Goal: Task Accomplishment & Management: Manage account settings

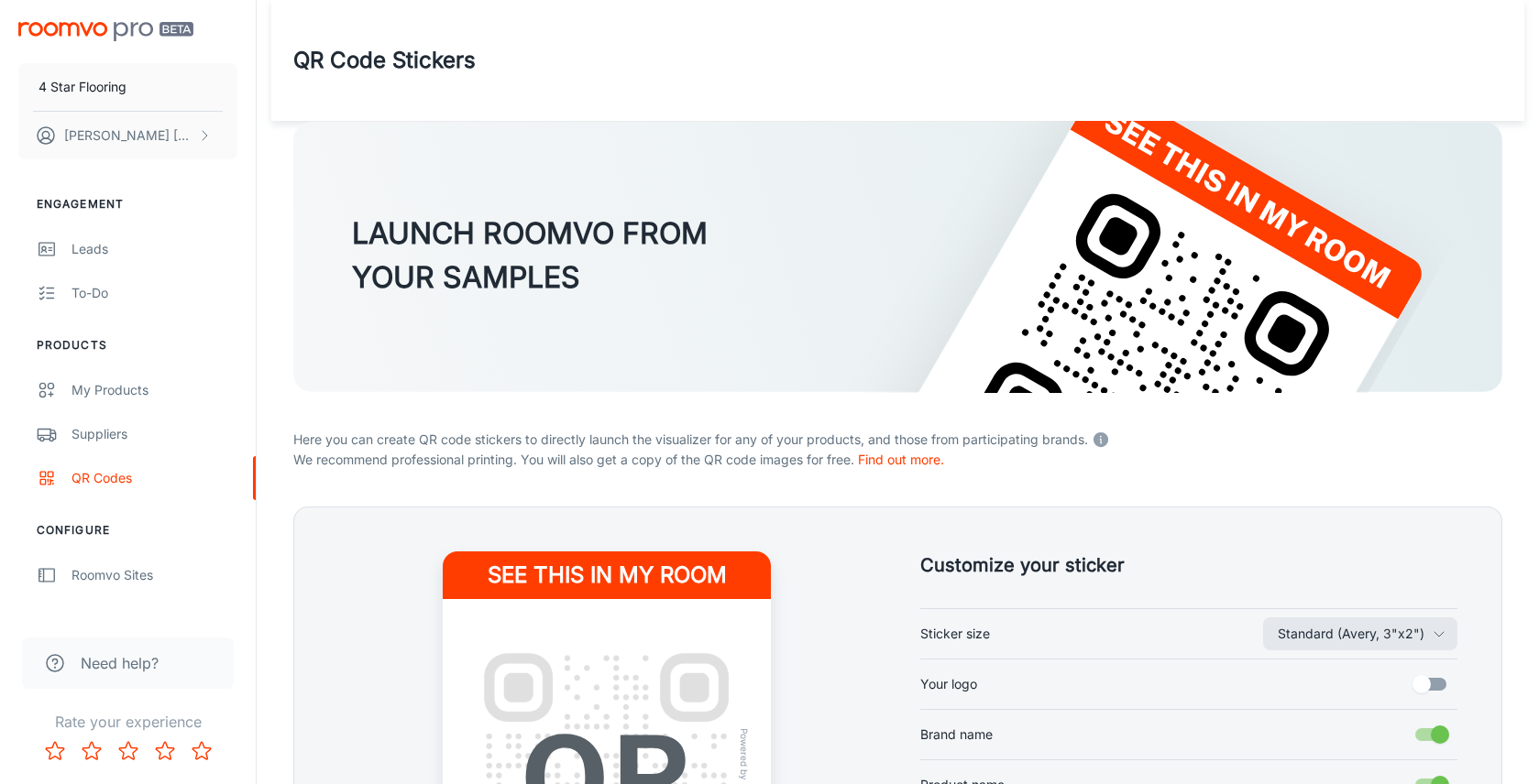
scroll to position [323, 0]
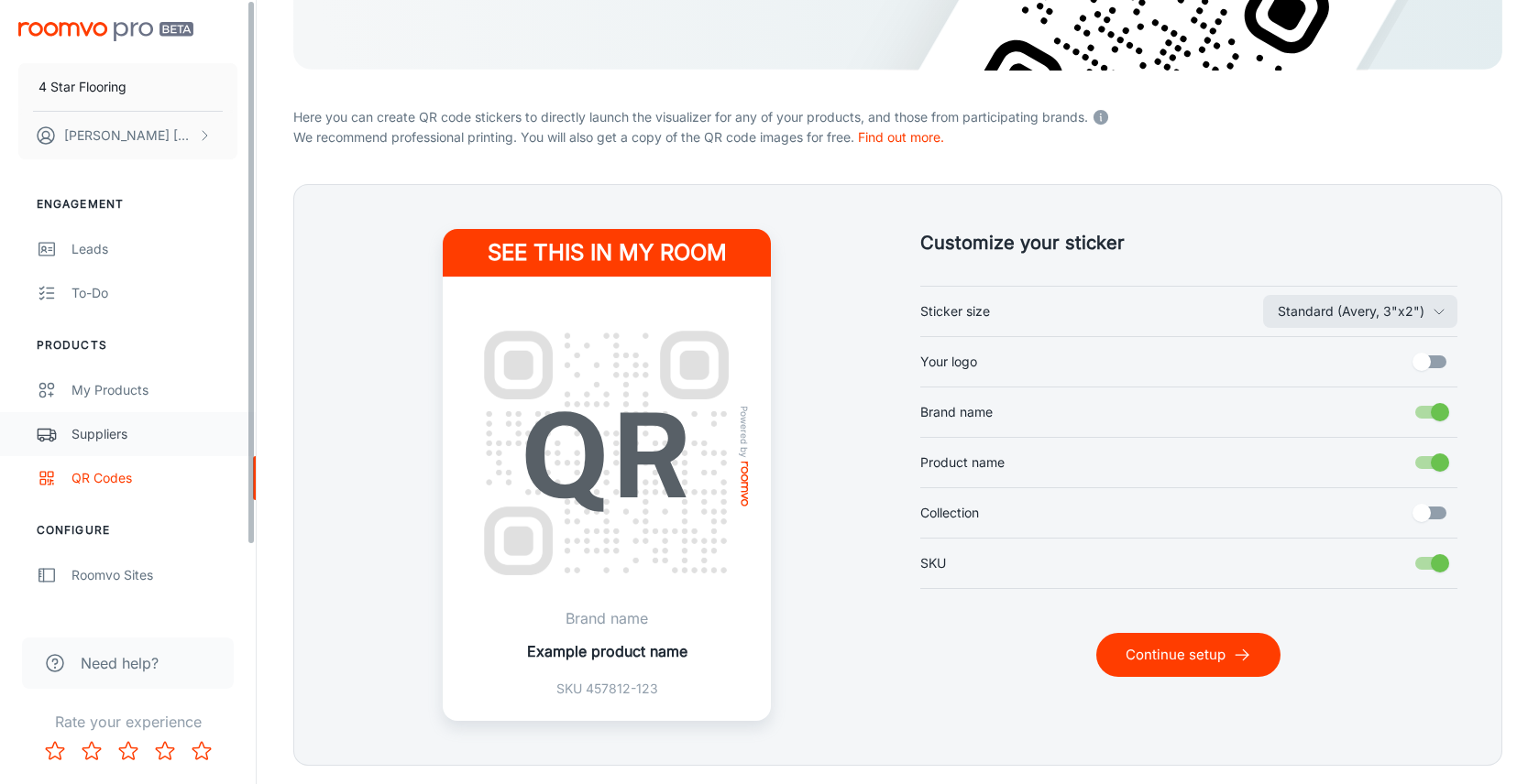
click at [152, 440] on div "Suppliers" at bounding box center [154, 434] width 166 height 20
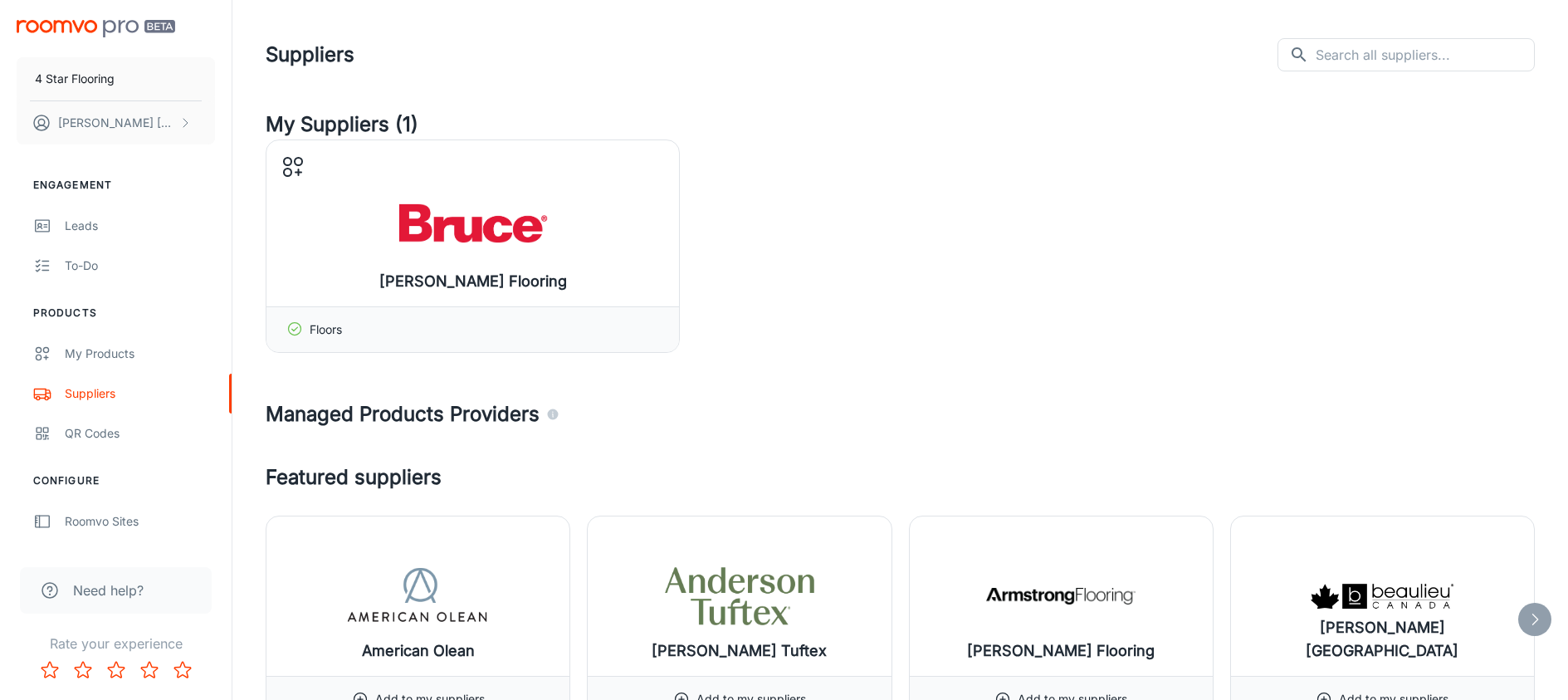
click at [903, 349] on div "[PERSON_NAME] Flooring Manage products Floors" at bounding box center [900, 246] width 1269 height 214
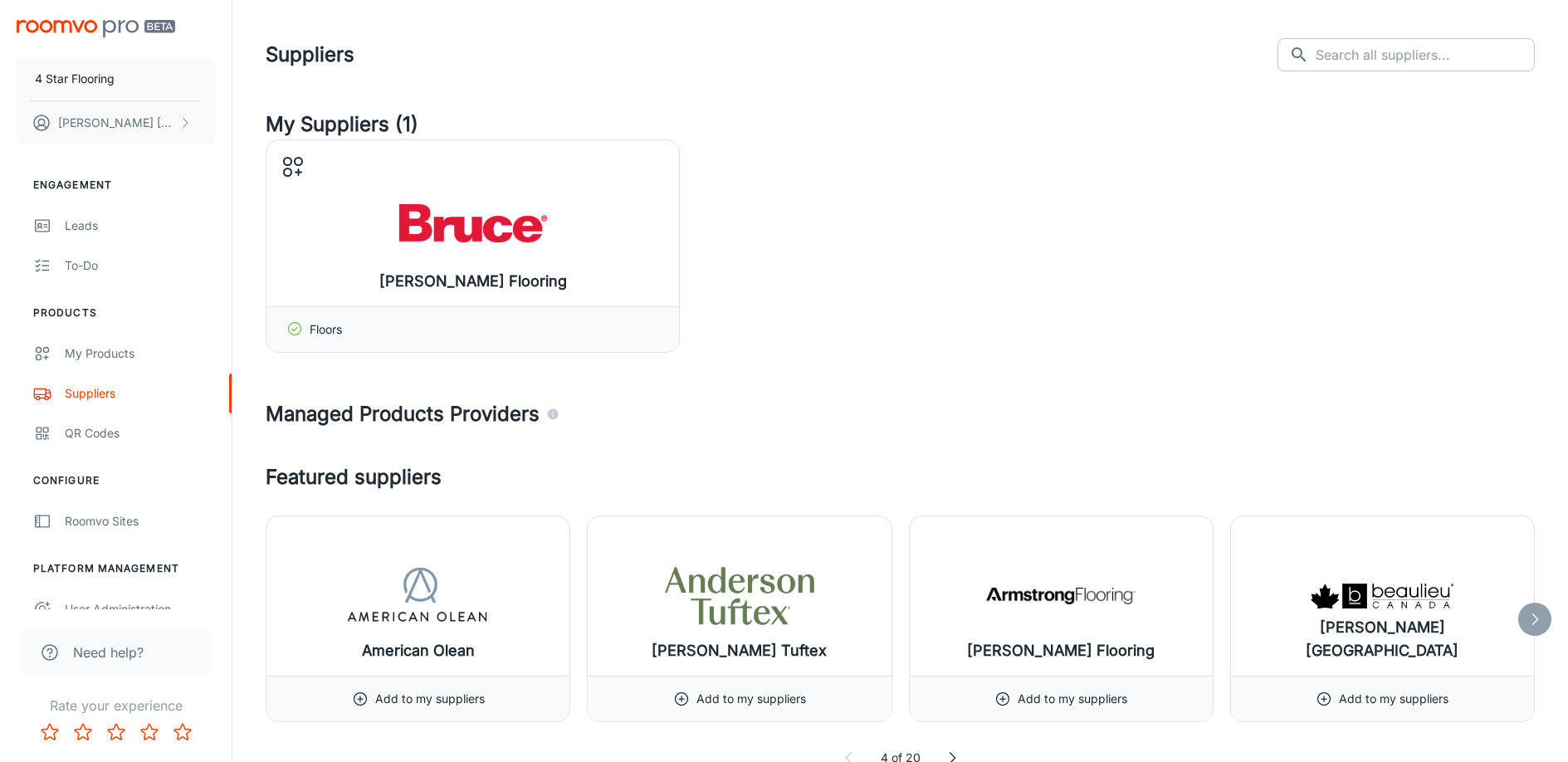
click at [1382, 56] on input "text" at bounding box center [1425, 55] width 219 height 33
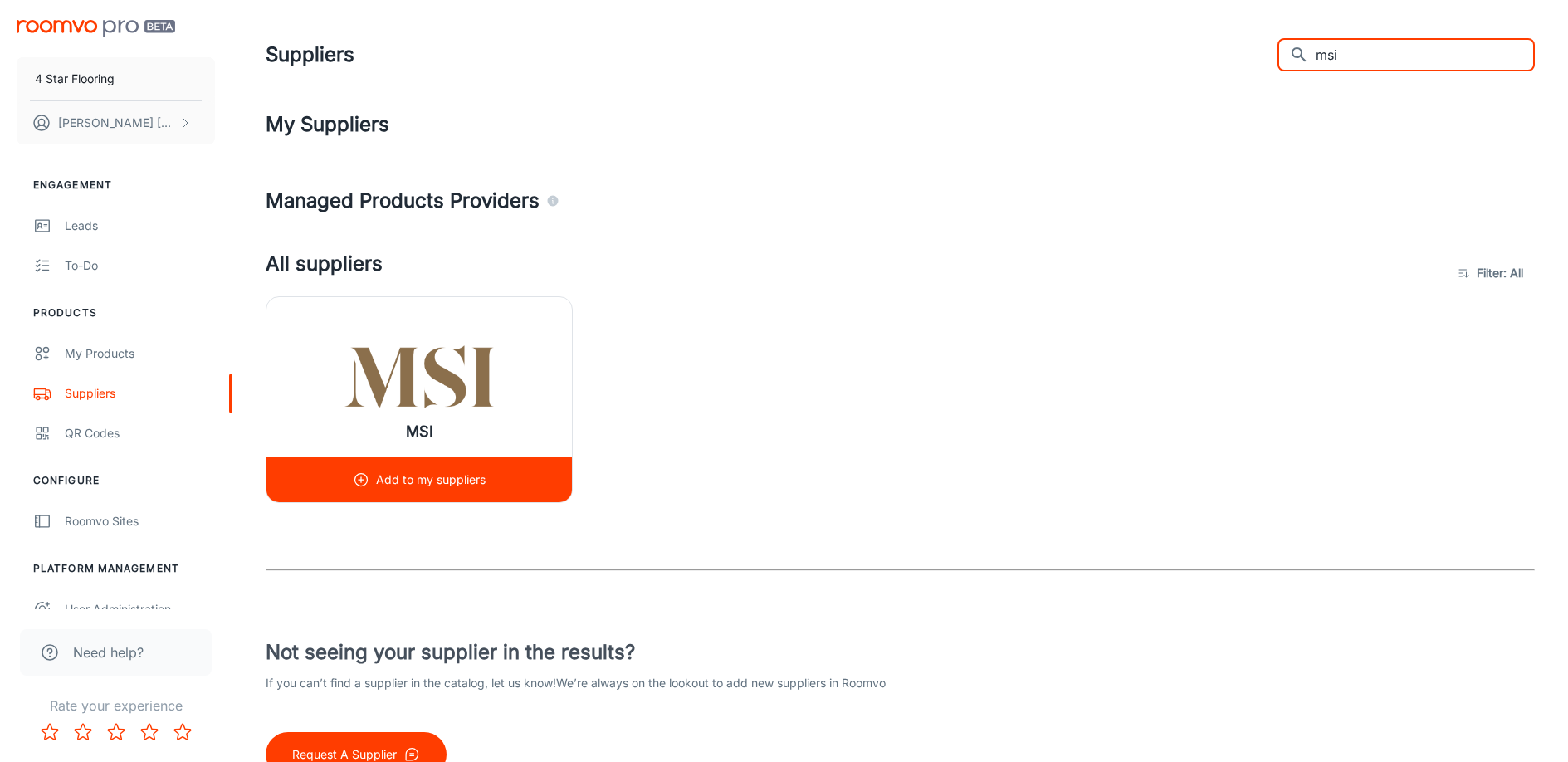
type input "msi"
click at [411, 478] on p "Add to my suppliers" at bounding box center [431, 480] width 109 height 18
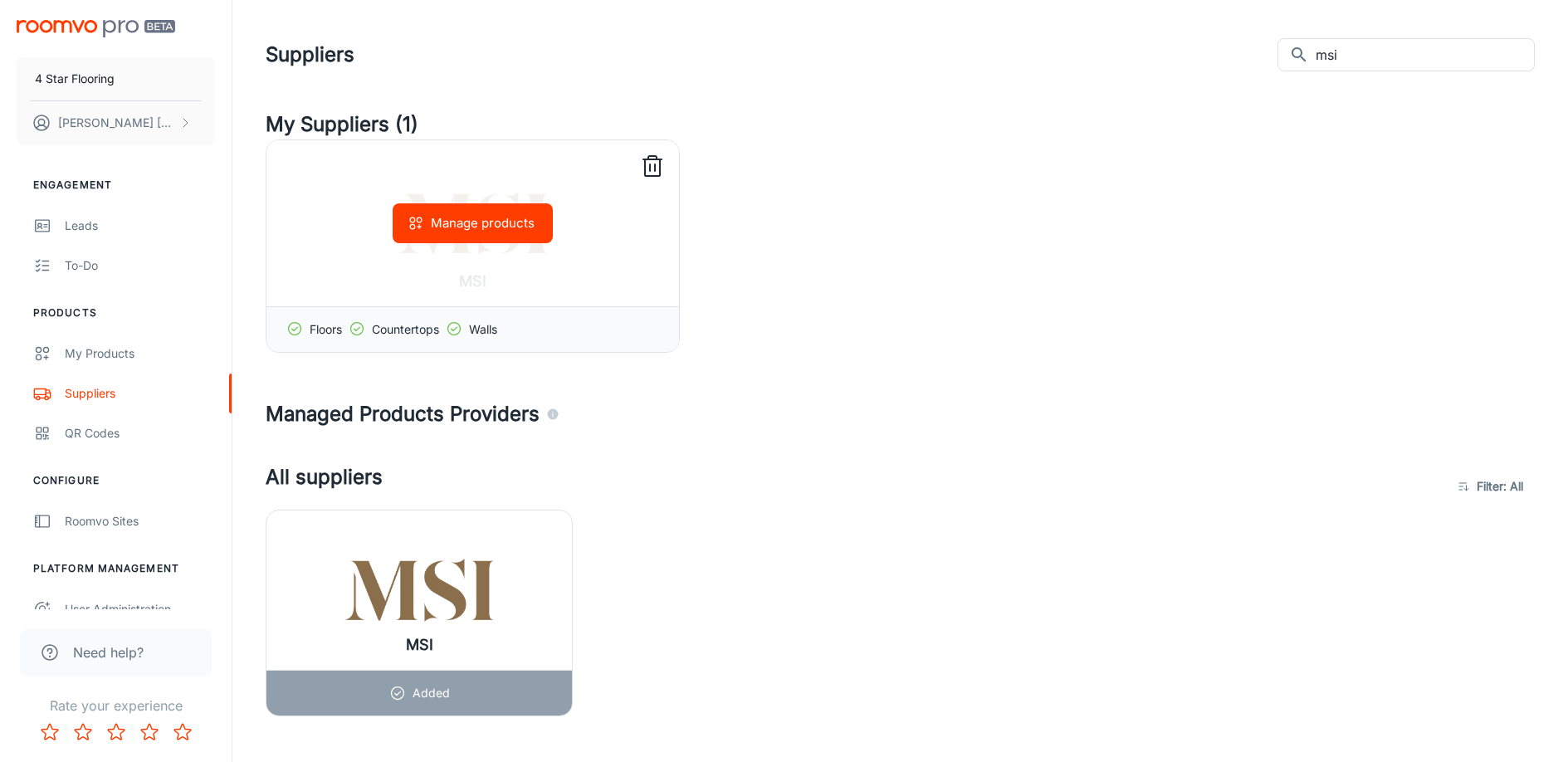
click at [449, 215] on button "Manage products" at bounding box center [473, 223] width 161 height 39
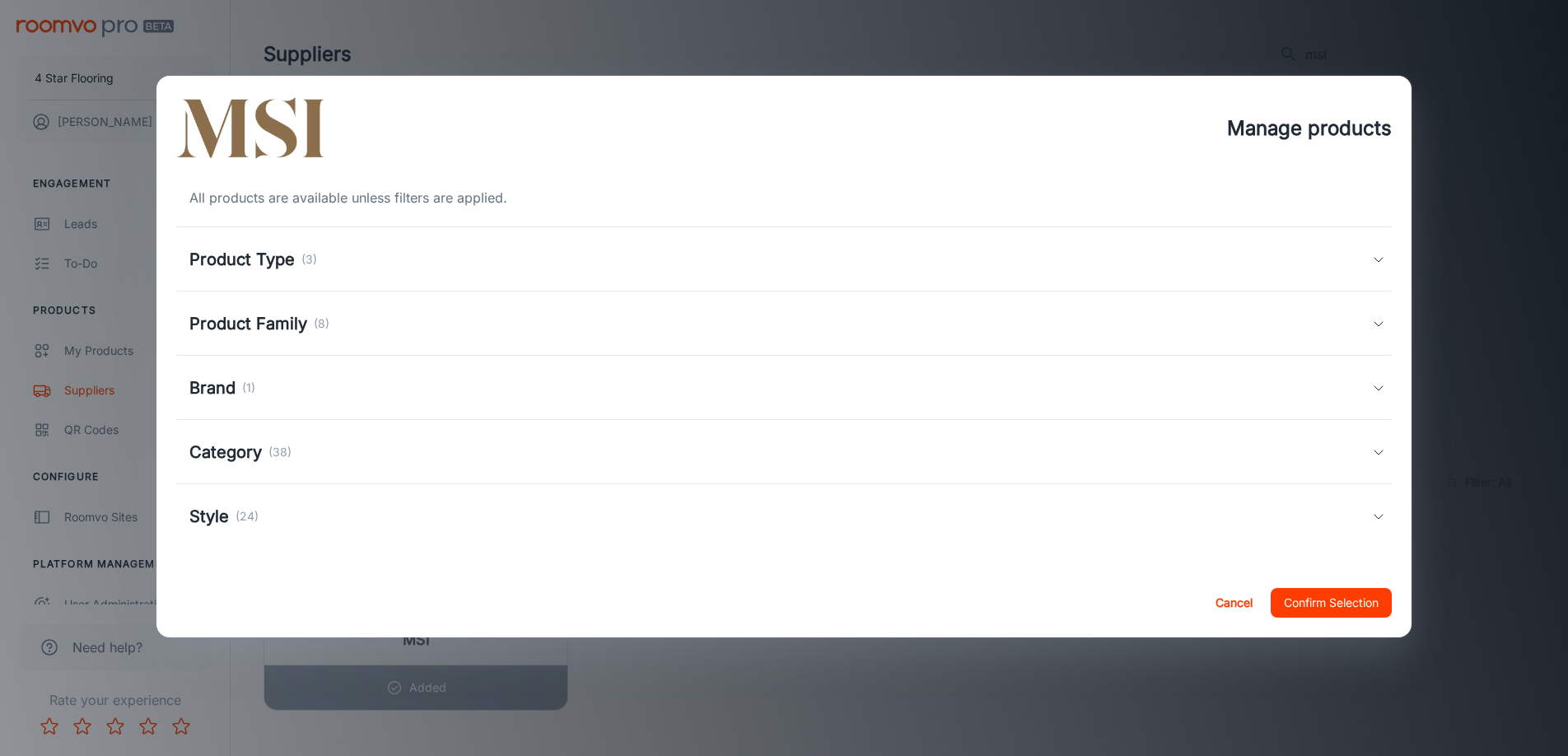
click at [289, 255] on h5 "Product Type" at bounding box center [242, 260] width 105 height 25
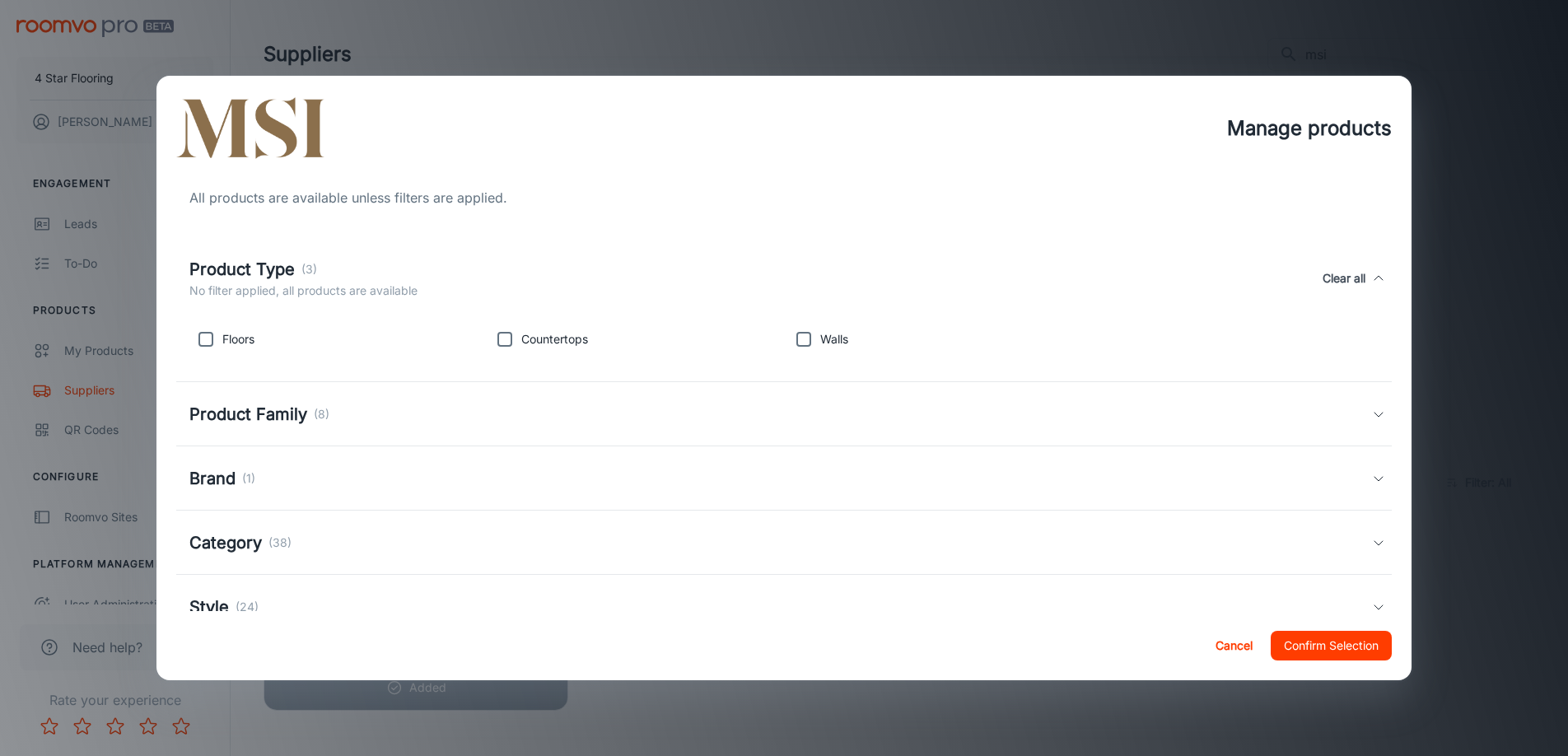
click at [213, 341] on input "checkbox" at bounding box center [206, 339] width 33 height 33
checkbox input "true"
drag, startPoint x: 562, startPoint y: 342, endPoint x: 462, endPoint y: 349, distance: 100.2
click at [462, 349] on div "Floors Countertops Walls" at bounding box center [780, 335] width 1195 height 39
click at [491, 341] on input "checkbox" at bounding box center [505, 339] width 33 height 33
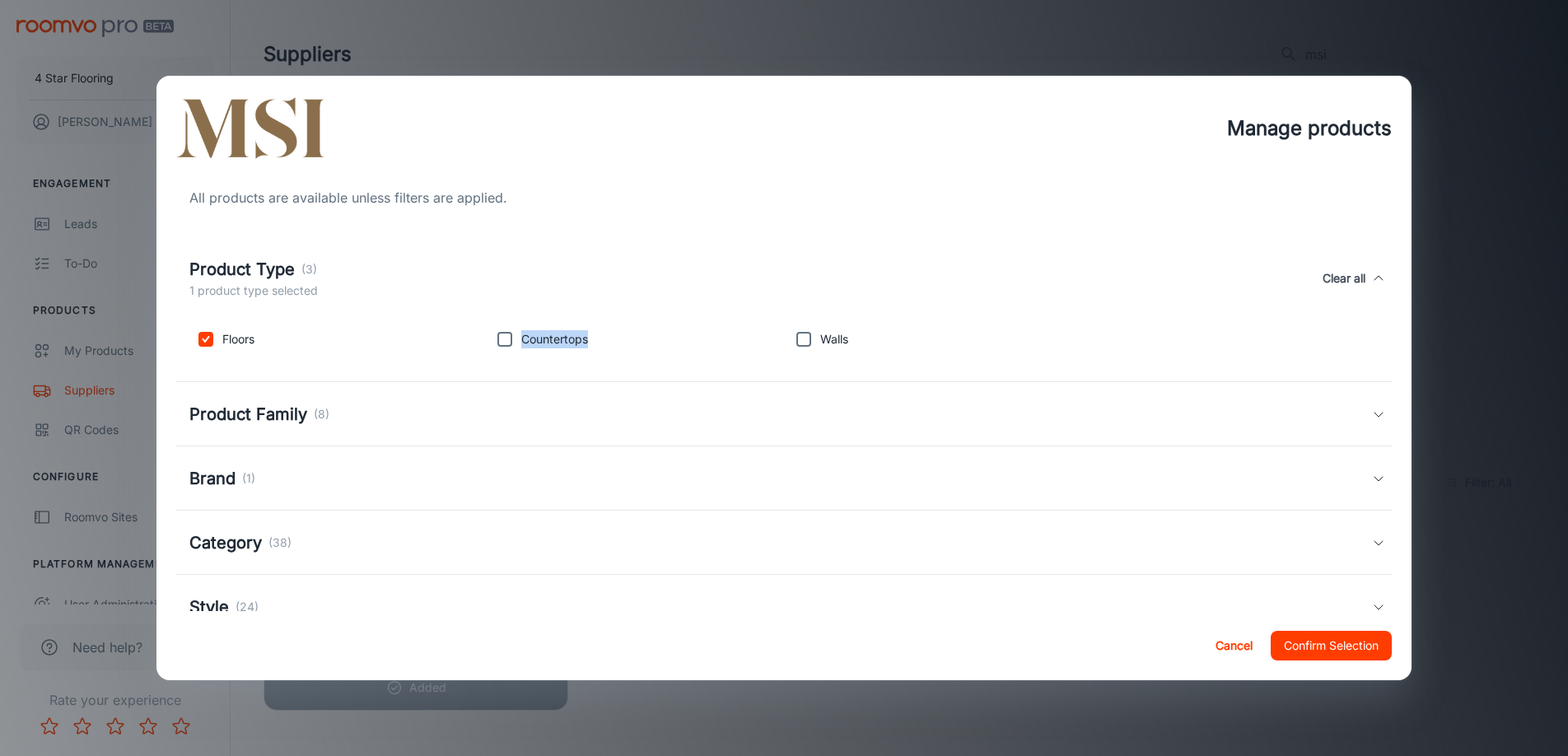
checkbox input "true"
click at [796, 341] on input "checkbox" at bounding box center [804, 339] width 33 height 33
checkbox input "true"
click at [1049, 341] on div "Walls" at bounding box center [930, 335] width 299 height 39
click at [321, 423] on div "Product Family (8)" at bounding box center [259, 414] width 140 height 25
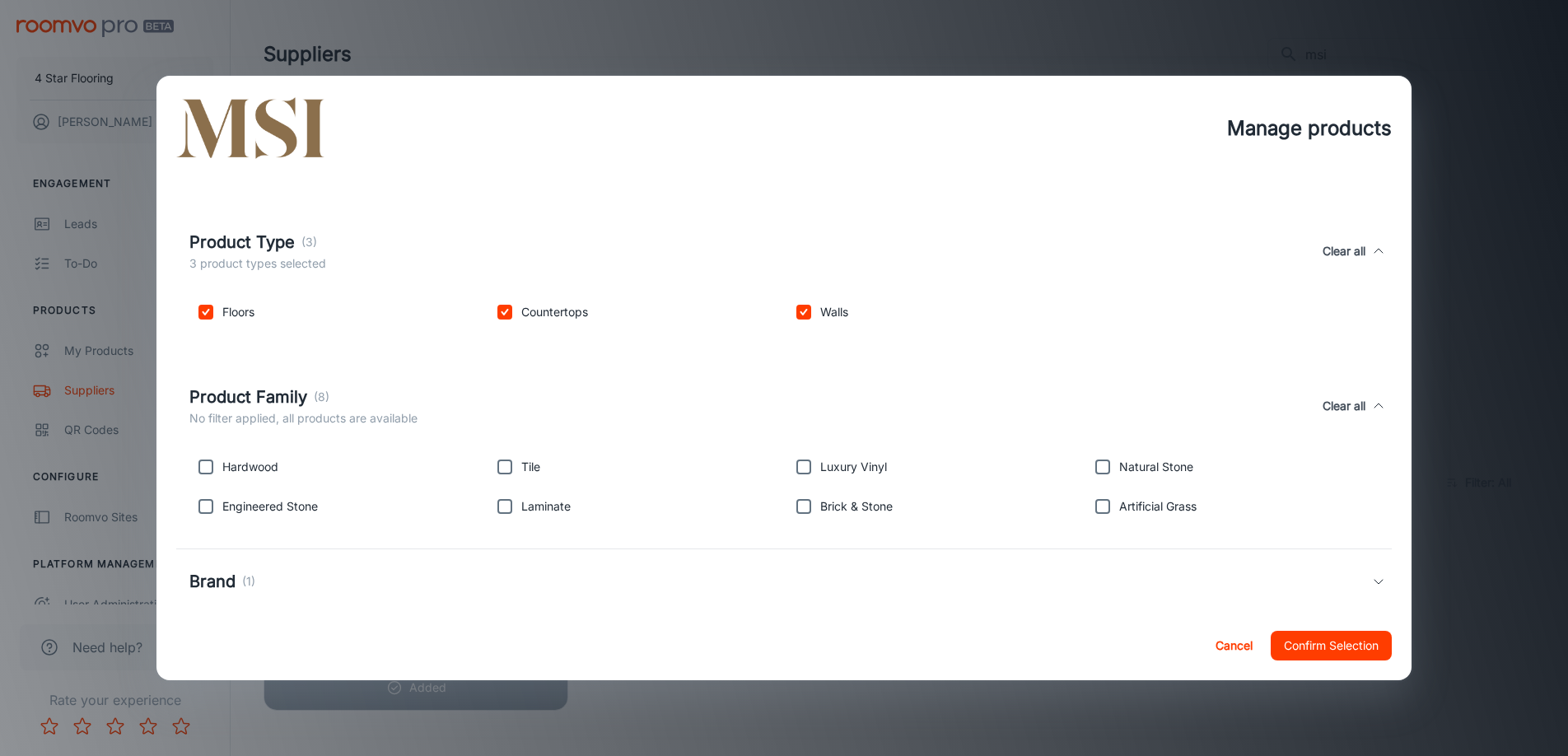
scroll to position [65, 0]
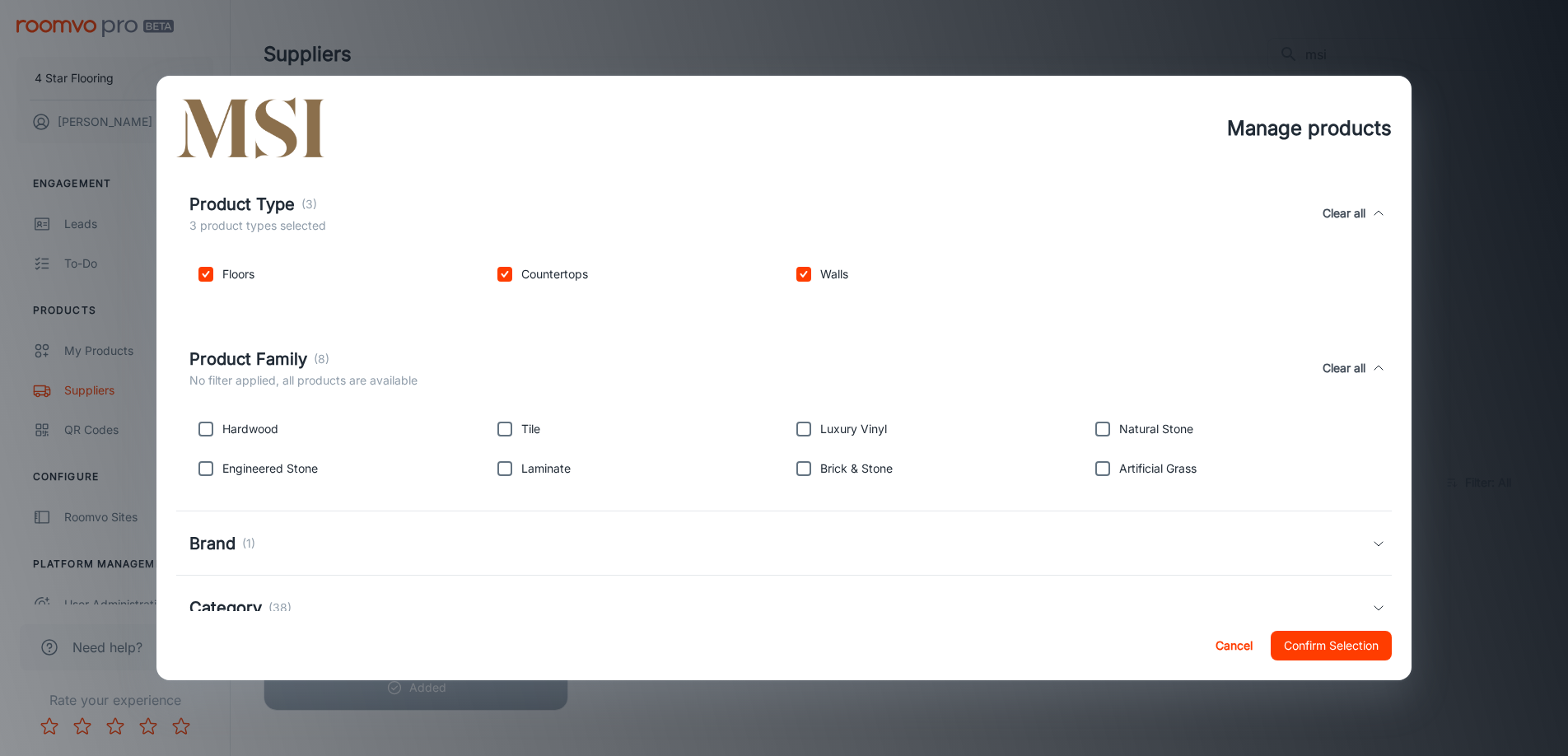
click at [269, 427] on p "Hardwood" at bounding box center [250, 429] width 56 height 18
click at [206, 431] on input "checkbox" at bounding box center [206, 429] width 33 height 33
checkbox input "true"
click at [207, 462] on input "checkbox" at bounding box center [206, 468] width 33 height 33
click at [204, 470] on input "checkbox" at bounding box center [206, 468] width 33 height 33
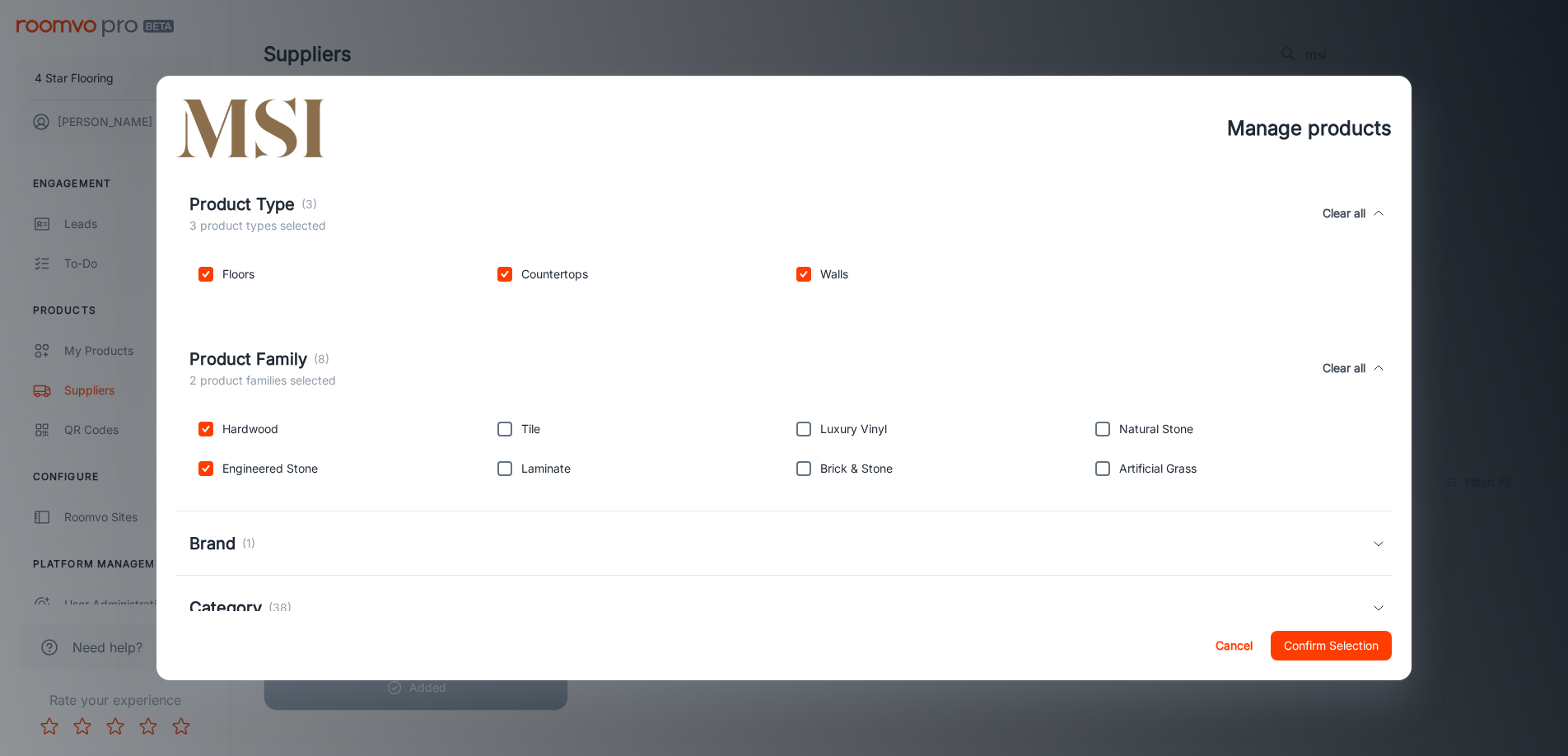
checkbox input "false"
click at [505, 466] on input "checkbox" at bounding box center [505, 468] width 33 height 33
checkbox input "true"
click at [503, 431] on input "checkbox" at bounding box center [505, 429] width 33 height 33
checkbox input "true"
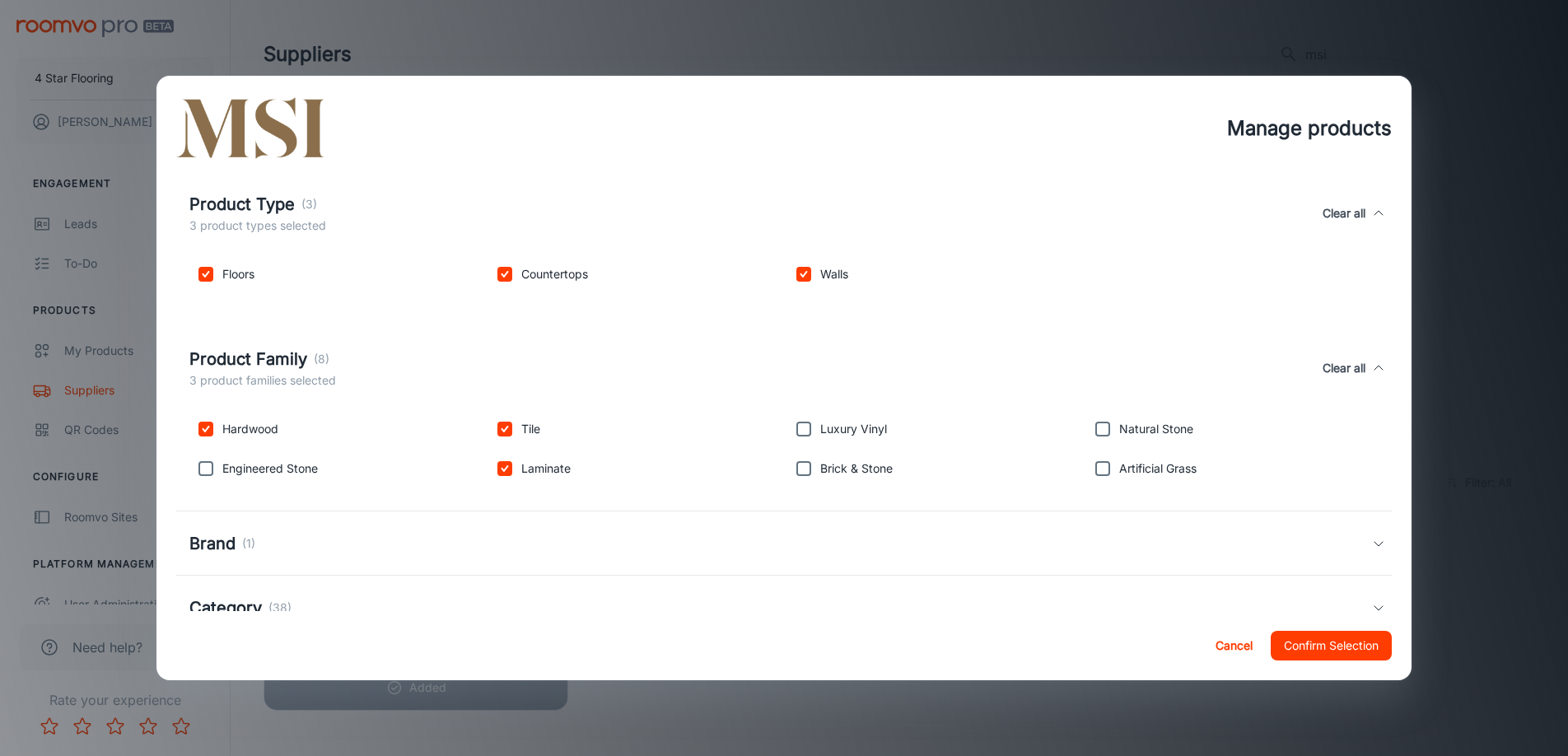
click at [797, 432] on input "checkbox" at bounding box center [804, 429] width 33 height 33
checkbox input "true"
click at [1100, 438] on input "checkbox" at bounding box center [1103, 429] width 33 height 33
checkbox input "true"
click at [209, 473] on input "checkbox" at bounding box center [206, 468] width 33 height 33
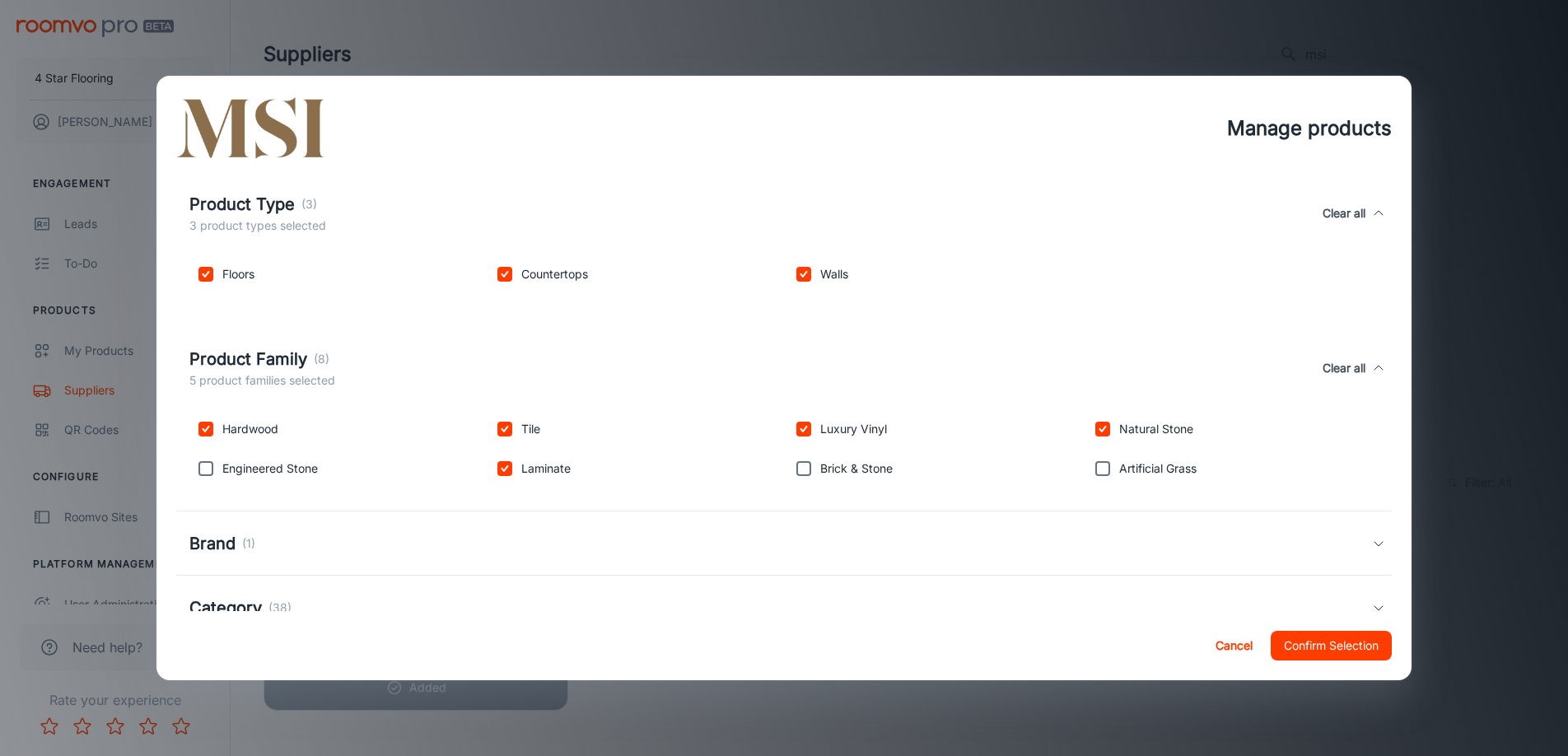
checkbox input "true"
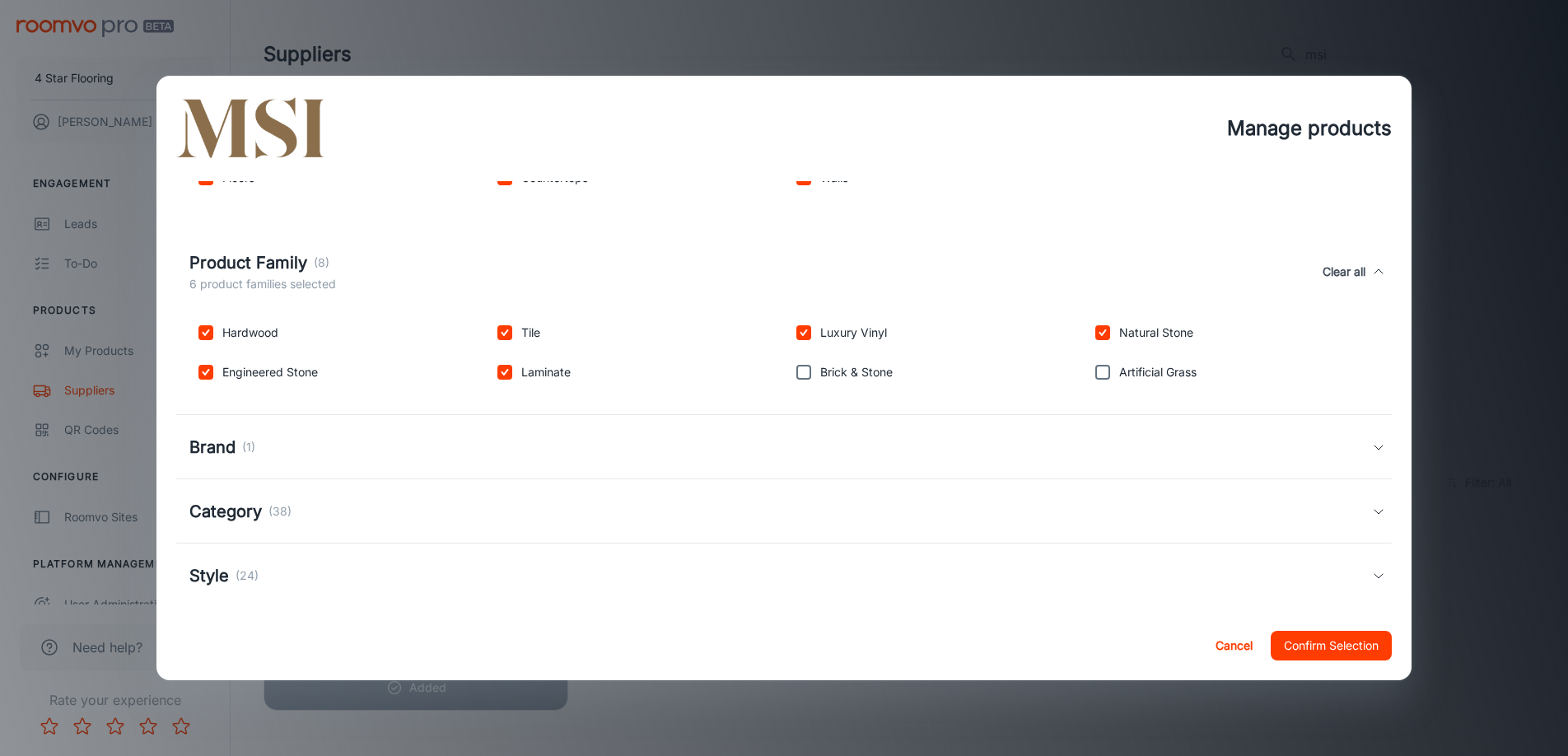
scroll to position [178, 0]
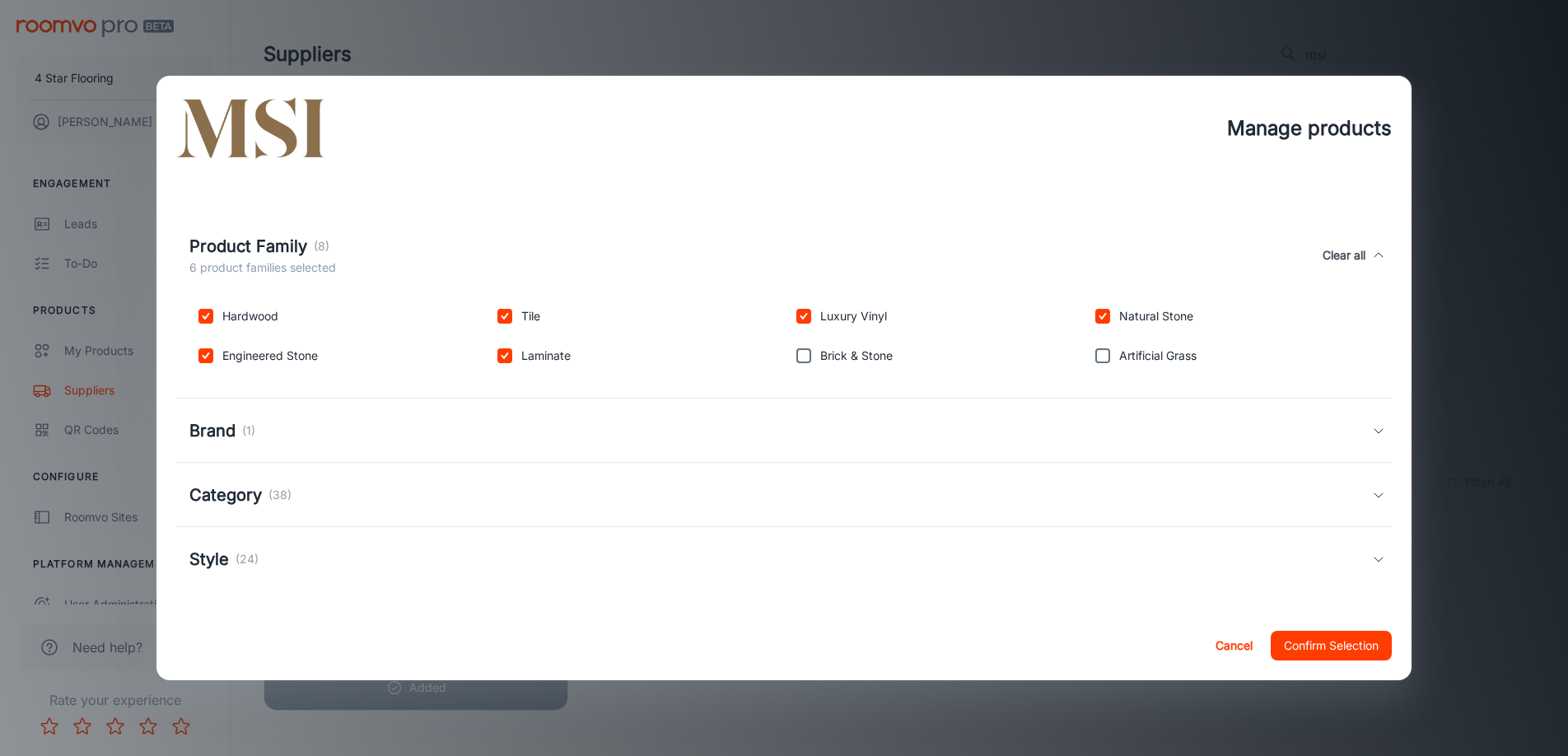
click at [324, 429] on div "Brand (1)" at bounding box center [780, 430] width 1182 height 25
click at [227, 509] on p "MSI" at bounding box center [233, 511] width 21 height 18
click at [204, 511] on input "checkbox" at bounding box center [206, 510] width 33 height 33
checkbox input "true"
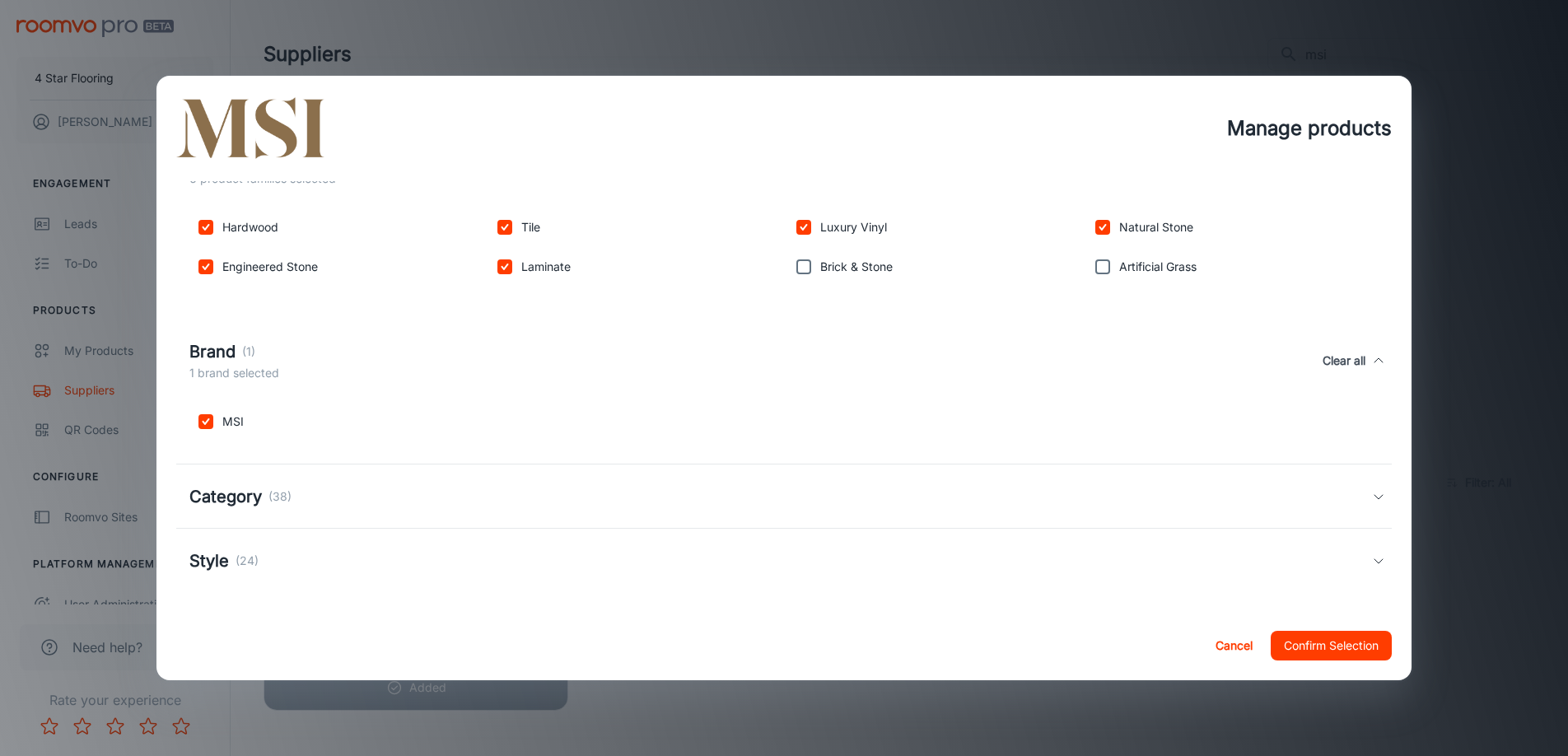
scroll to position [269, 0]
click at [314, 498] on div "Category (38)" at bounding box center [780, 495] width 1182 height 25
click at [325, 497] on div "Category (38)" at bounding box center [303, 504] width 228 height 25
click at [285, 550] on div "Style (24)" at bounding box center [780, 559] width 1182 height 25
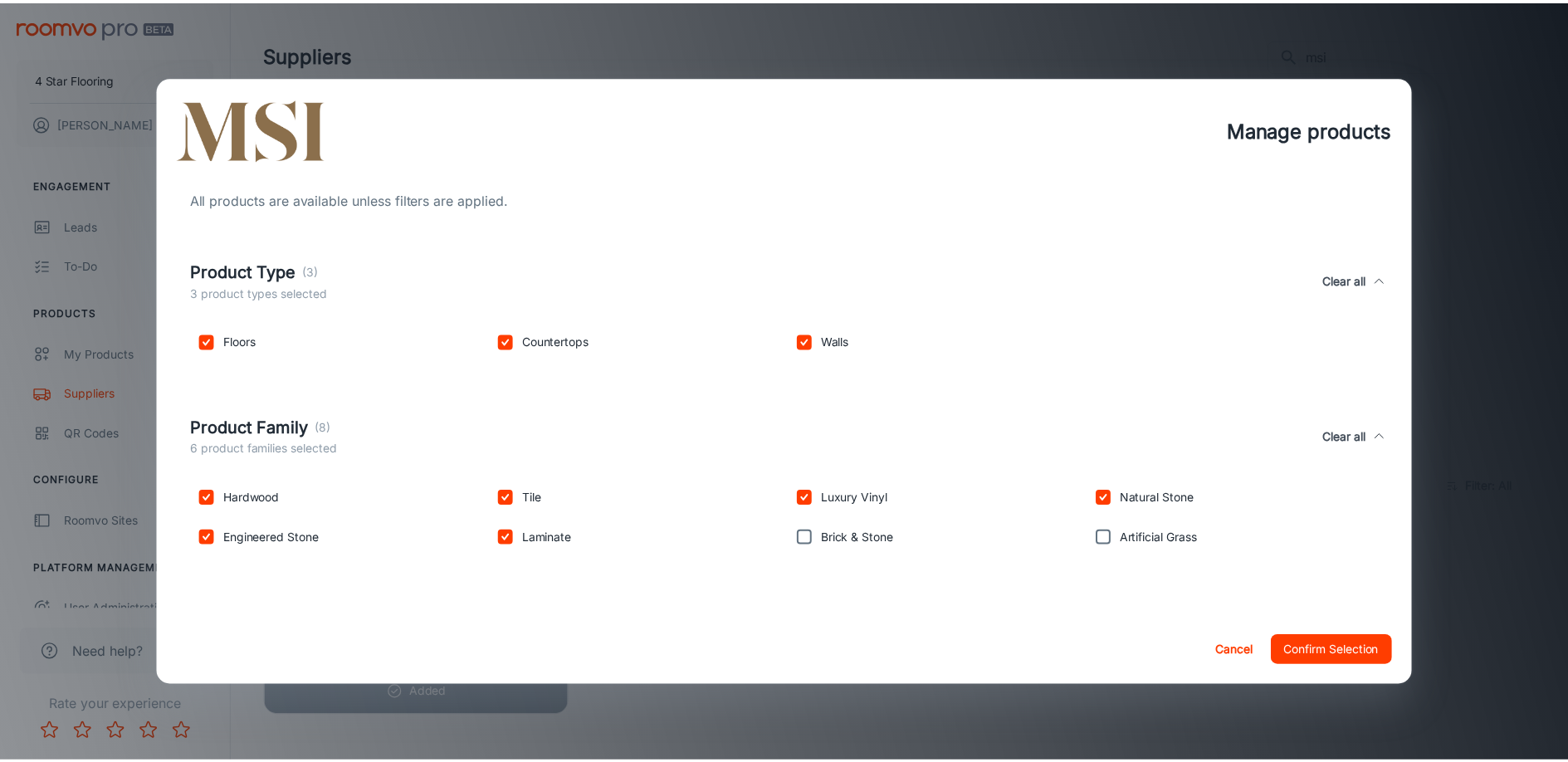
scroll to position [466, 0]
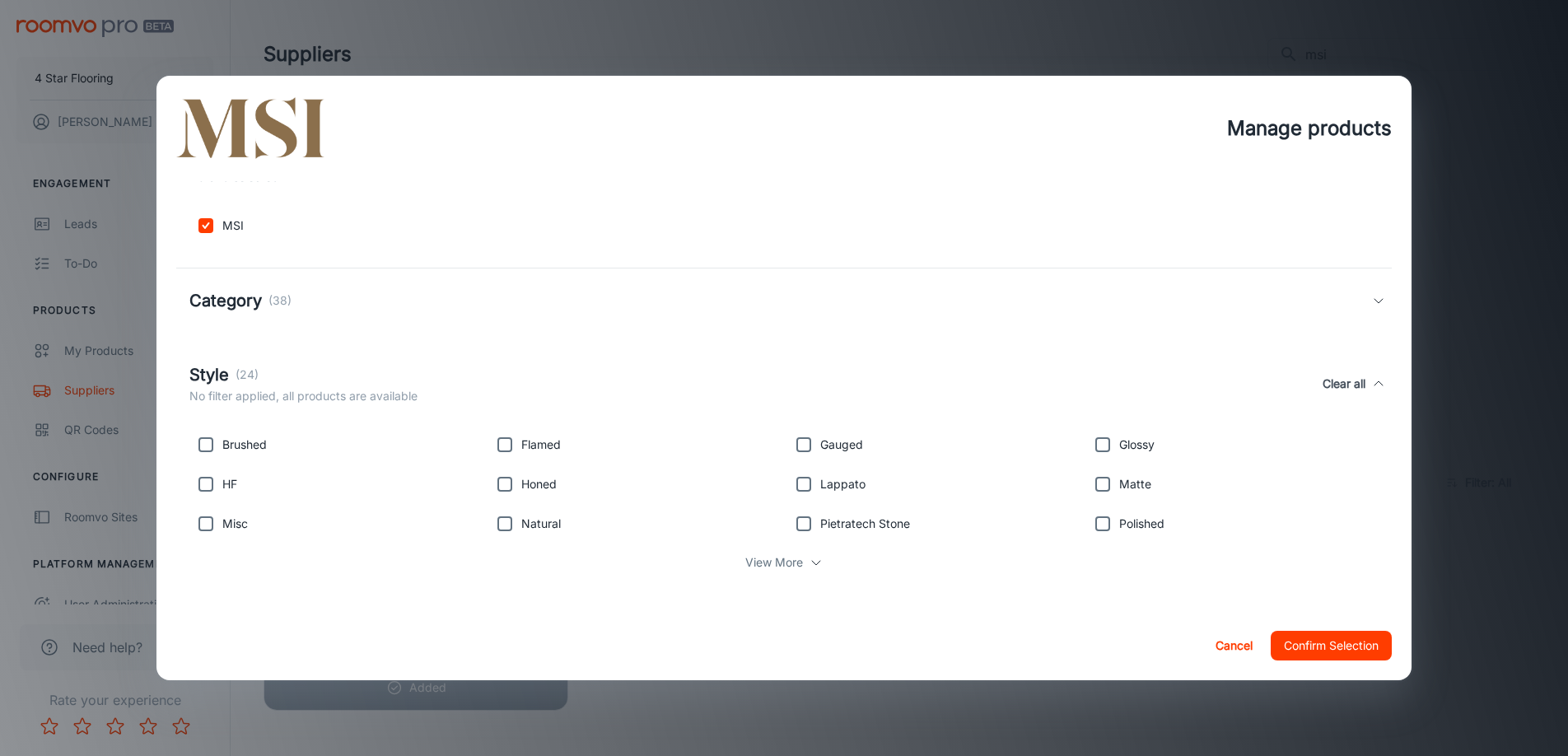
click at [1324, 650] on button "Confirm Selection" at bounding box center [1331, 645] width 121 height 29
